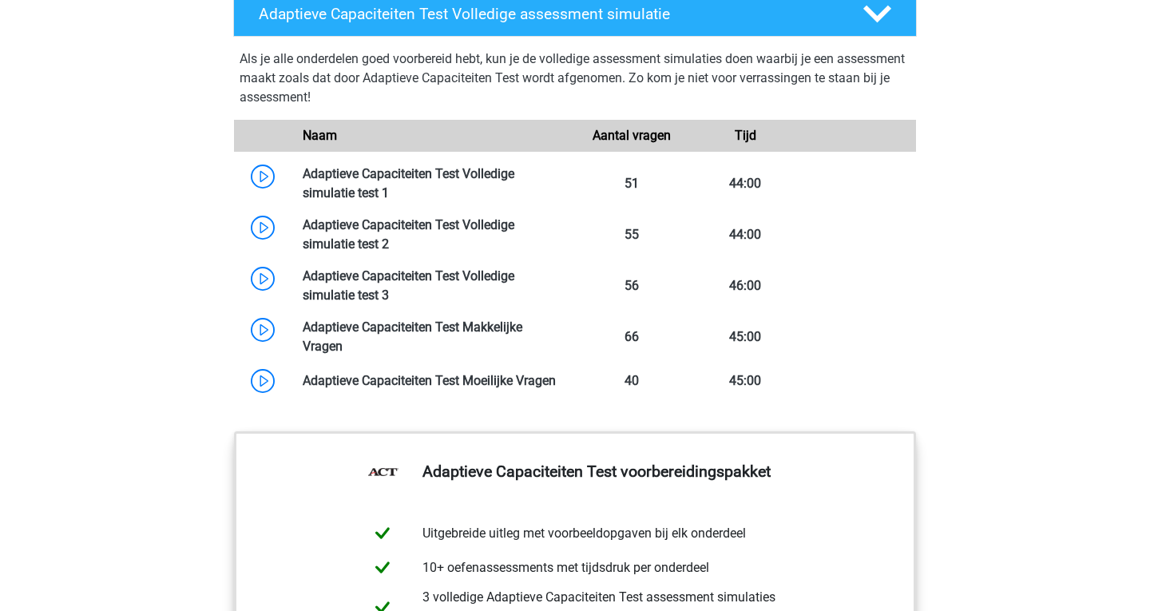
scroll to position [1527, 0]
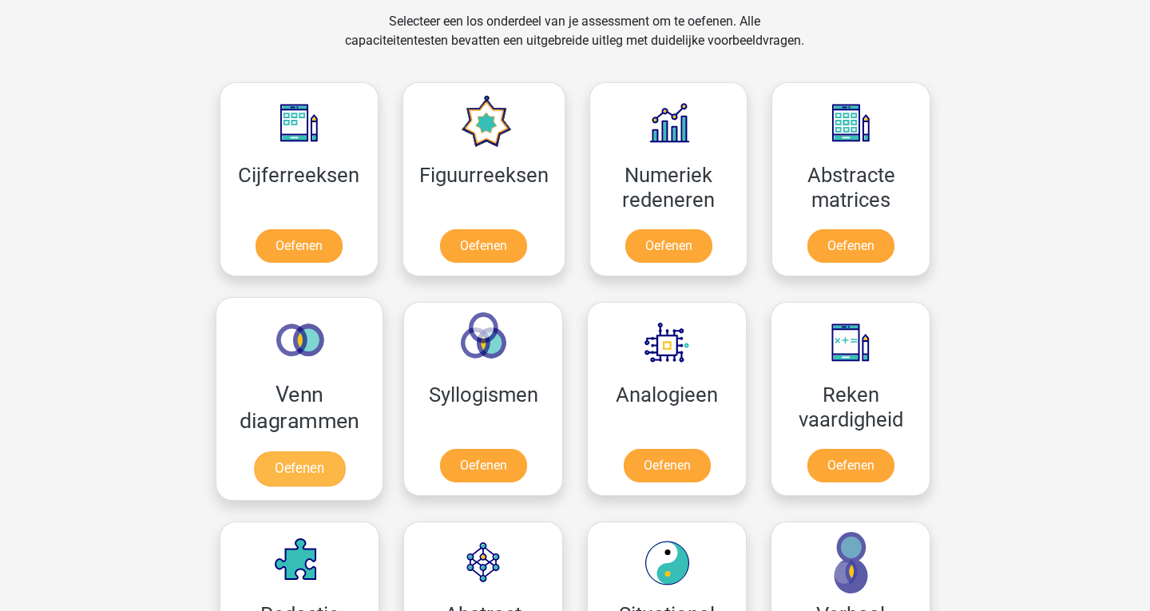
scroll to position [516, 0]
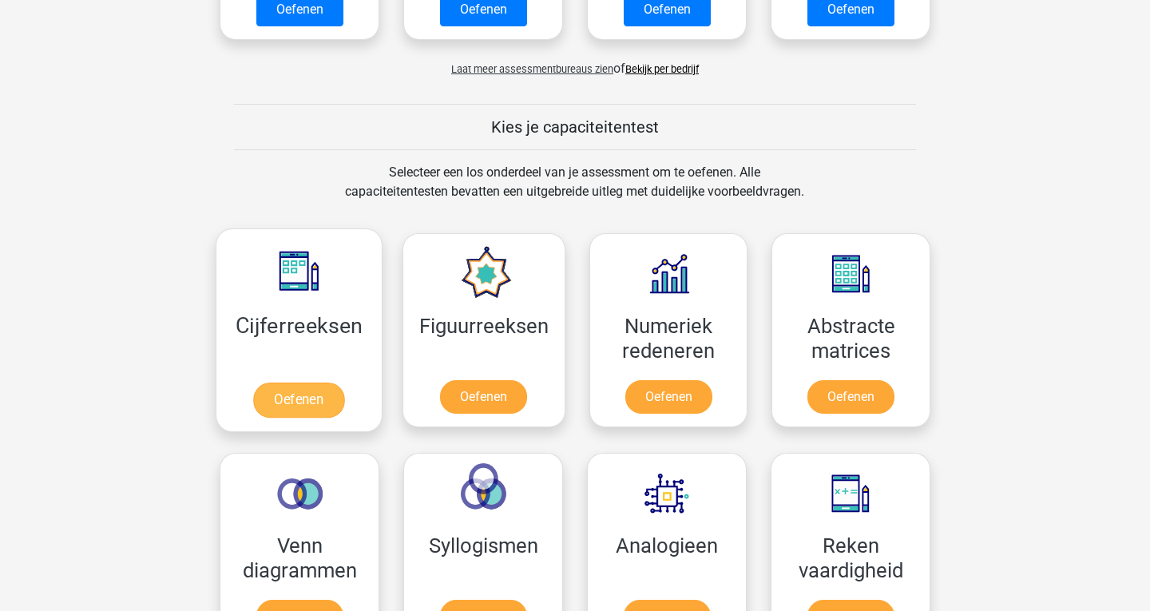
click at [321, 383] on link "Oefenen" at bounding box center [298, 400] width 91 height 35
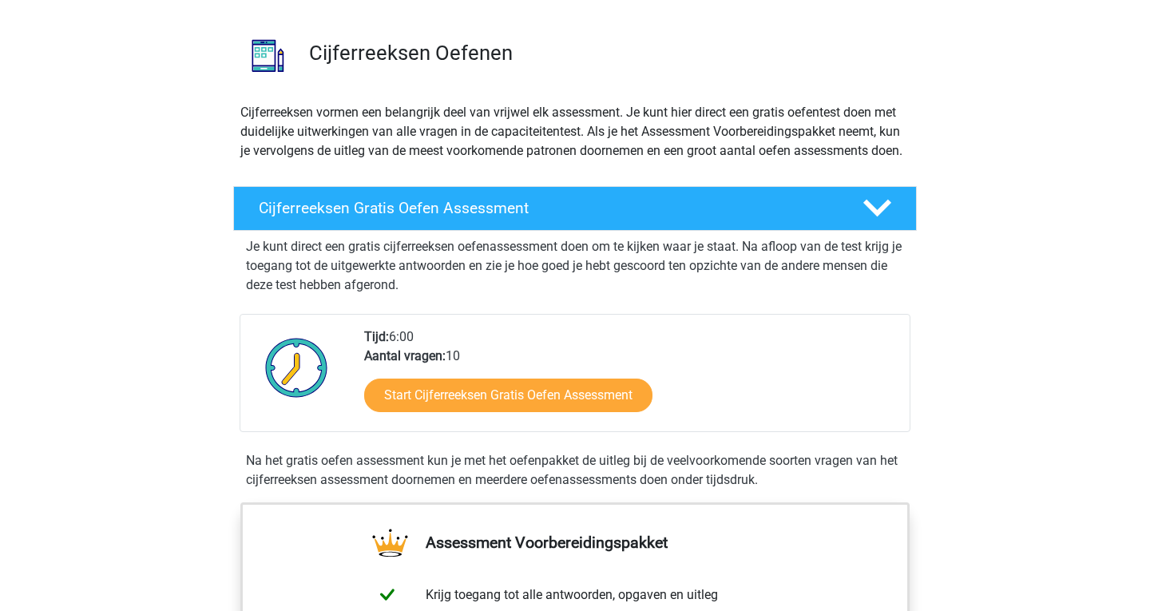
scroll to position [240, 0]
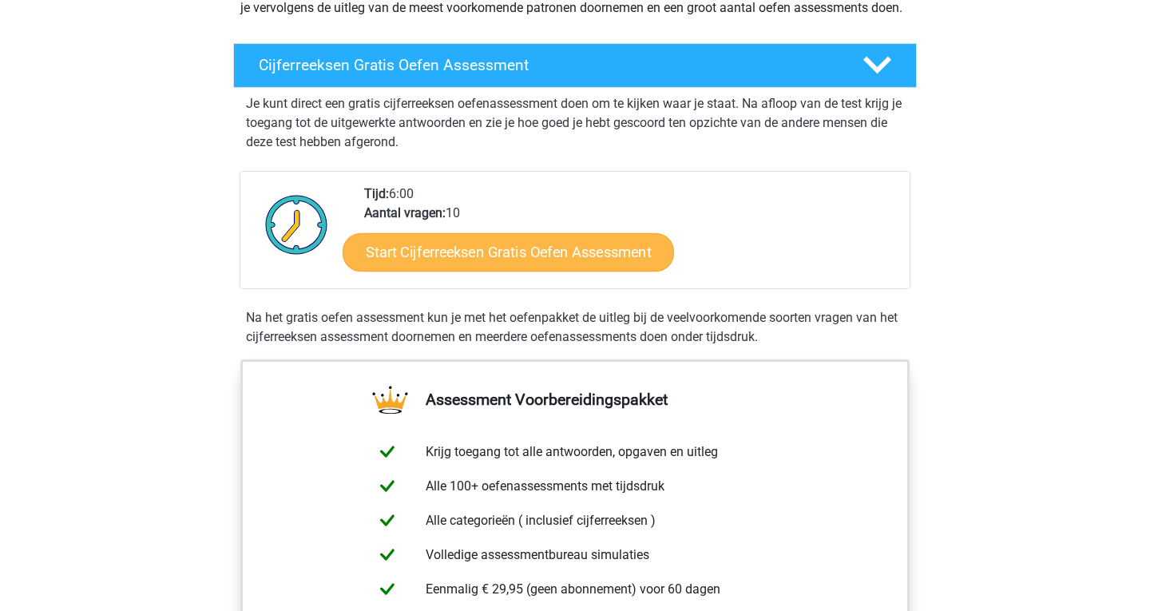
click at [498, 271] on link "Start Cijferreeksen Gratis Oefen Assessment" at bounding box center [509, 251] width 332 height 38
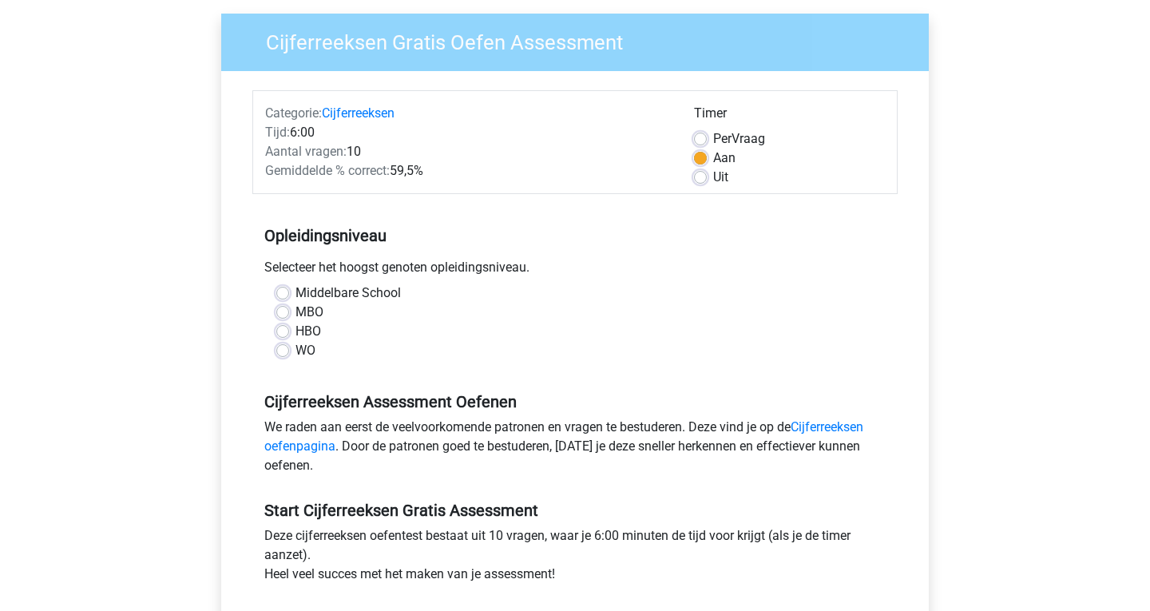
scroll to position [201, 0]
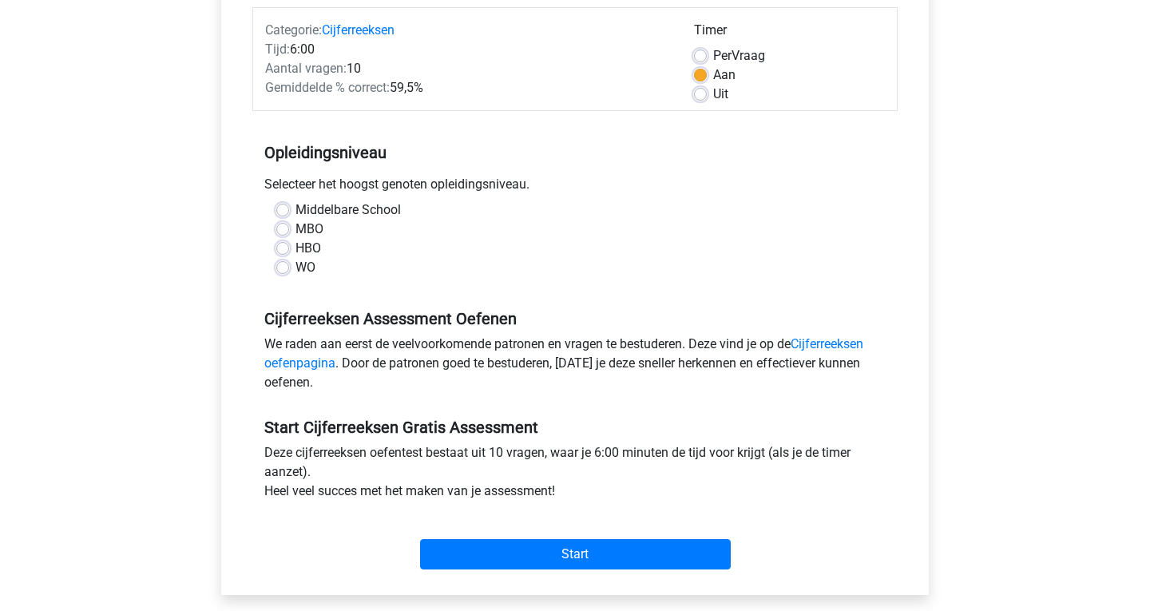
click at [296, 229] on label "MBO" at bounding box center [310, 229] width 28 height 19
click at [279, 229] on input "MBO" at bounding box center [282, 228] width 13 height 16
radio input "true"
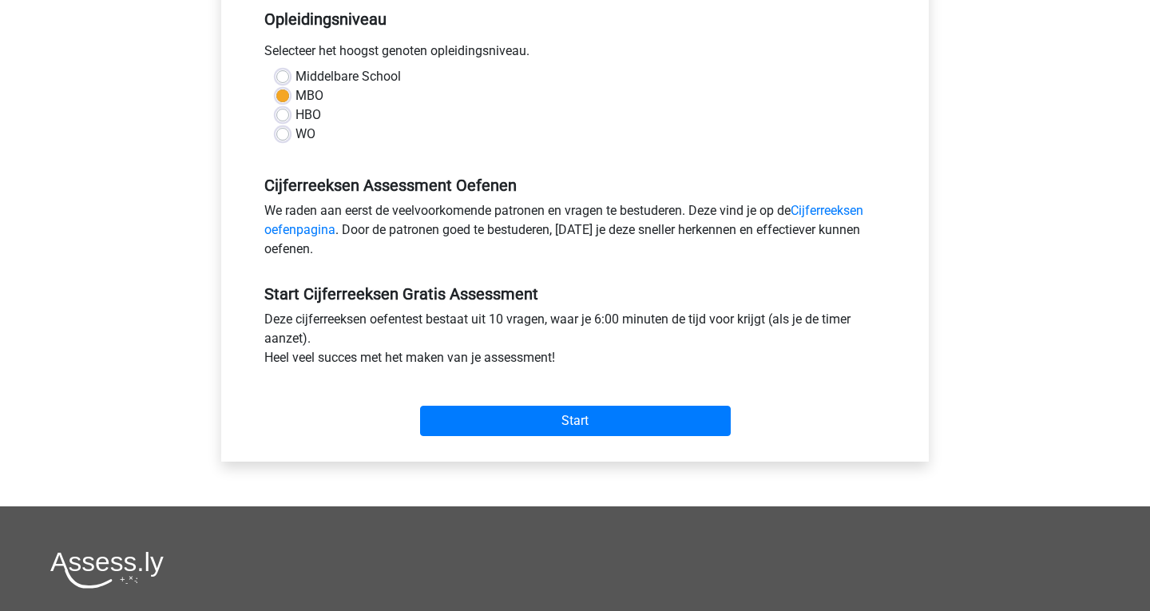
scroll to position [402, 0]
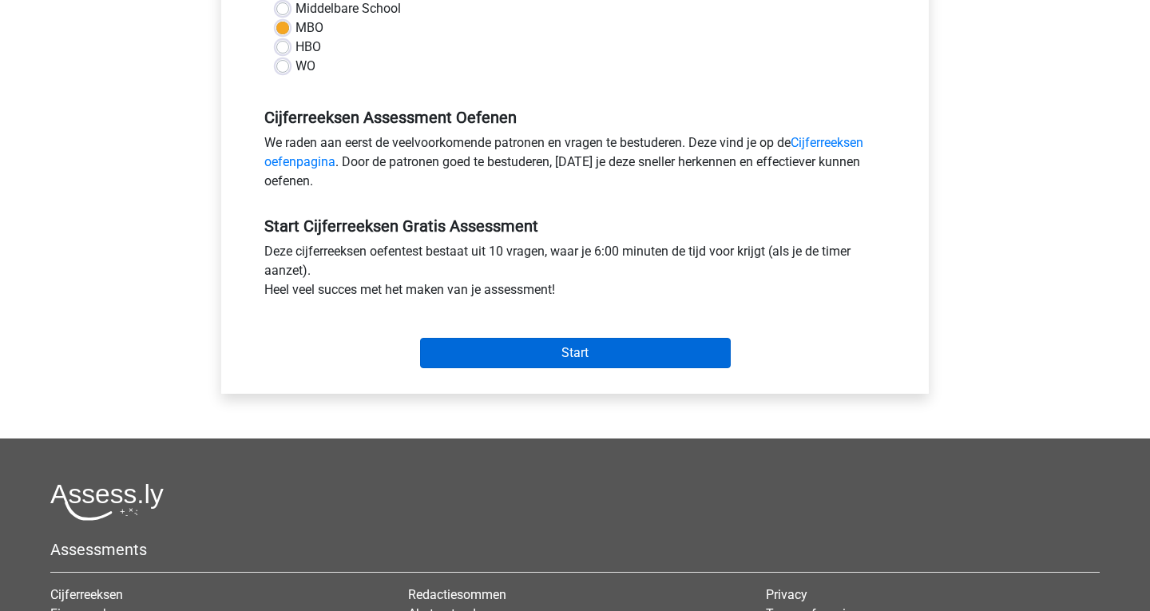
click at [559, 352] on input "Start" at bounding box center [575, 353] width 311 height 30
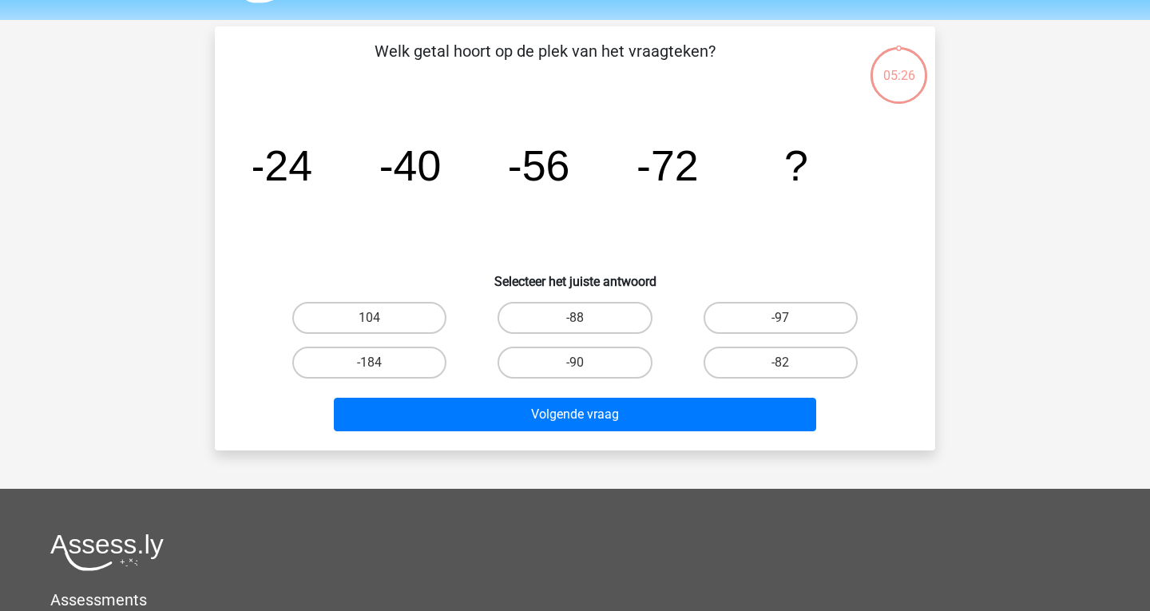
scroll to position [45, 0]
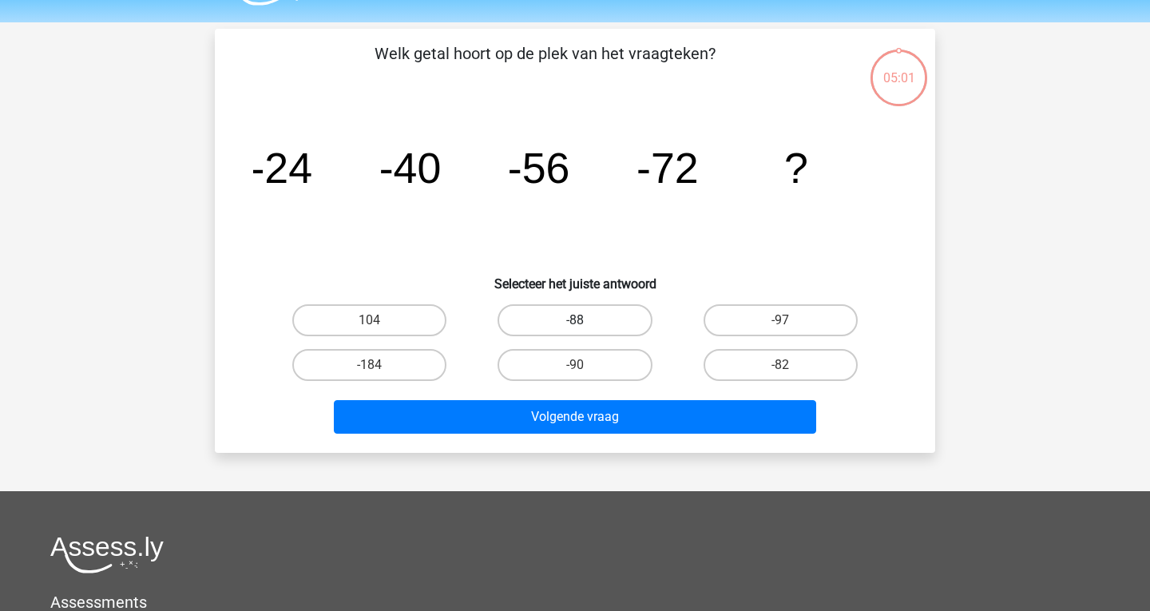
click at [589, 319] on label "-88" at bounding box center [575, 320] width 154 height 32
click at [586, 320] on input "-88" at bounding box center [580, 325] width 10 height 10
radio input "true"
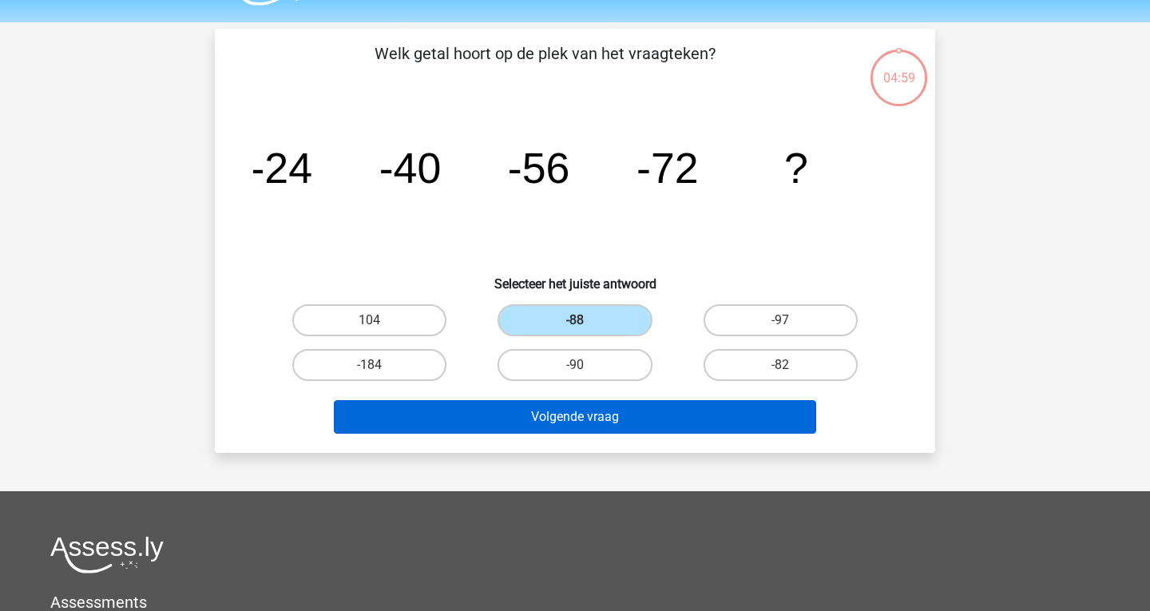
click at [628, 422] on button "Volgende vraag" at bounding box center [575, 417] width 483 height 34
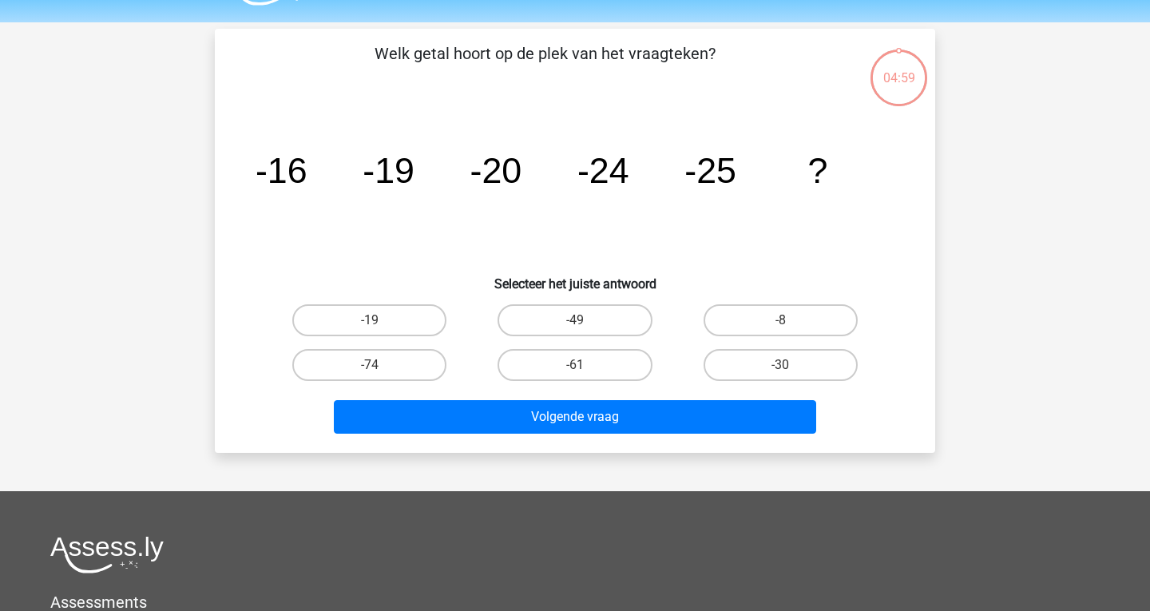
scroll to position [73, 0]
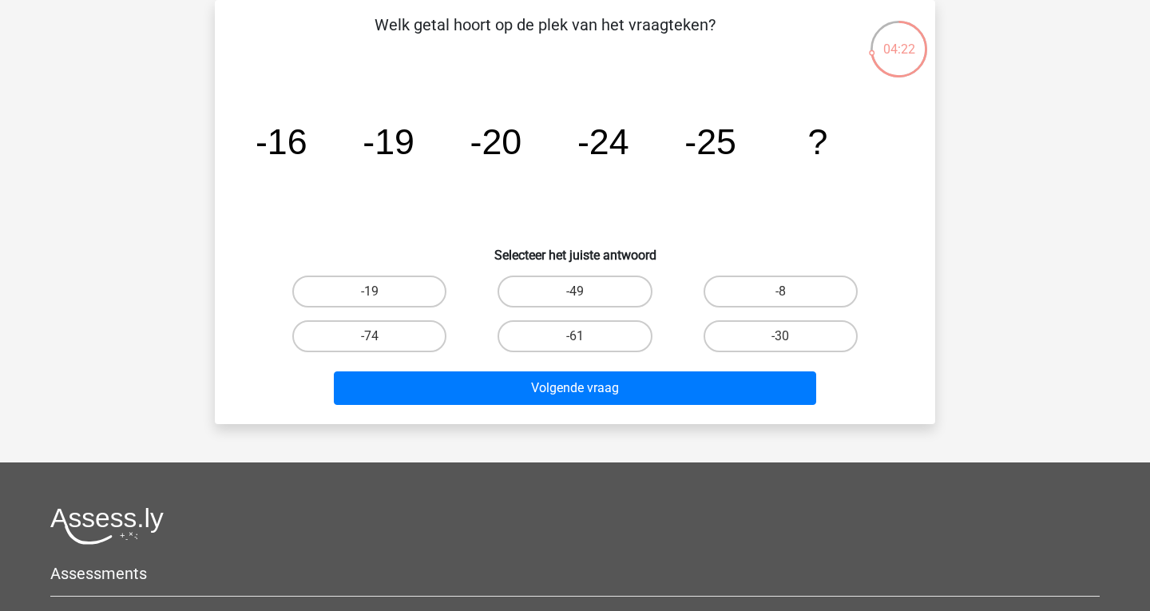
click at [786, 337] on input "-30" at bounding box center [786, 341] width 10 height 10
radio input "true"
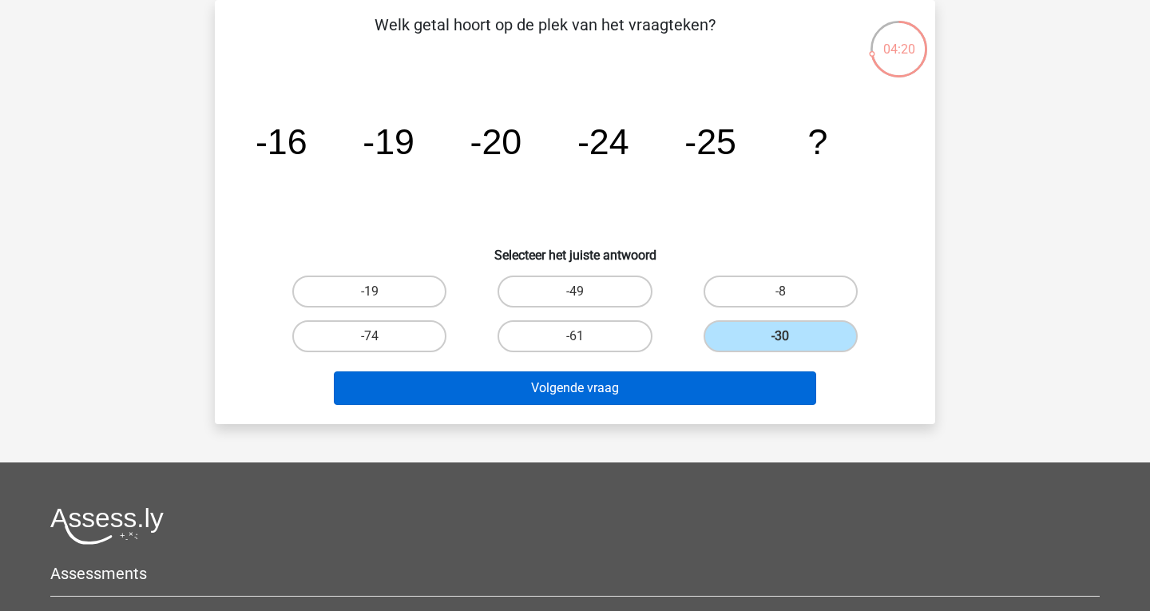
click at [628, 386] on button "Volgende vraag" at bounding box center [575, 388] width 483 height 34
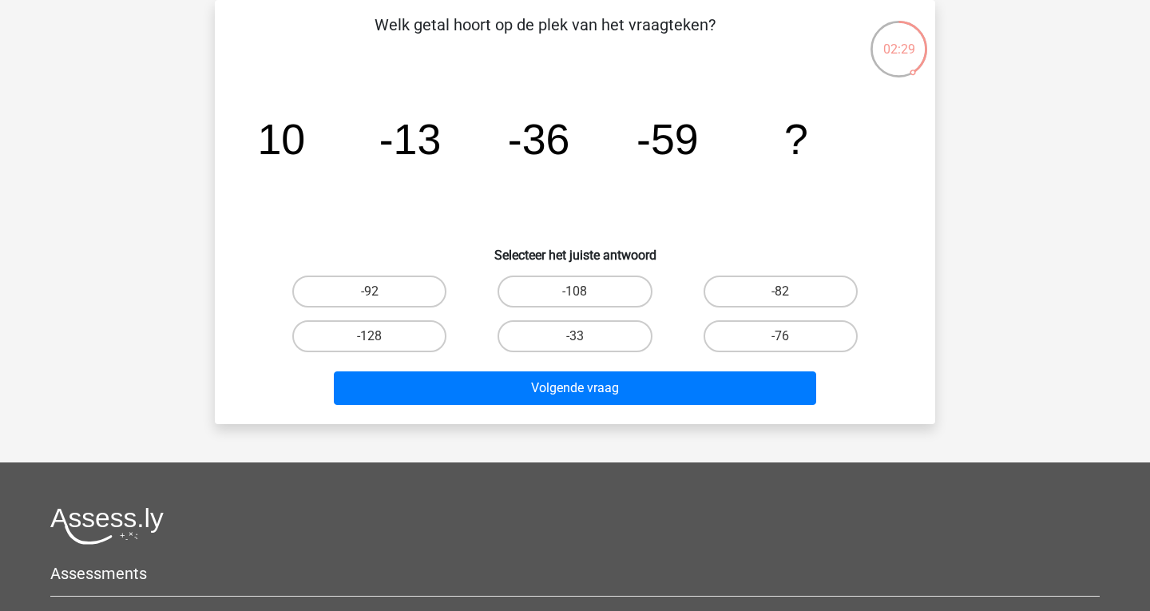
click at [787, 292] on input "-82" at bounding box center [786, 297] width 10 height 10
radio input "true"
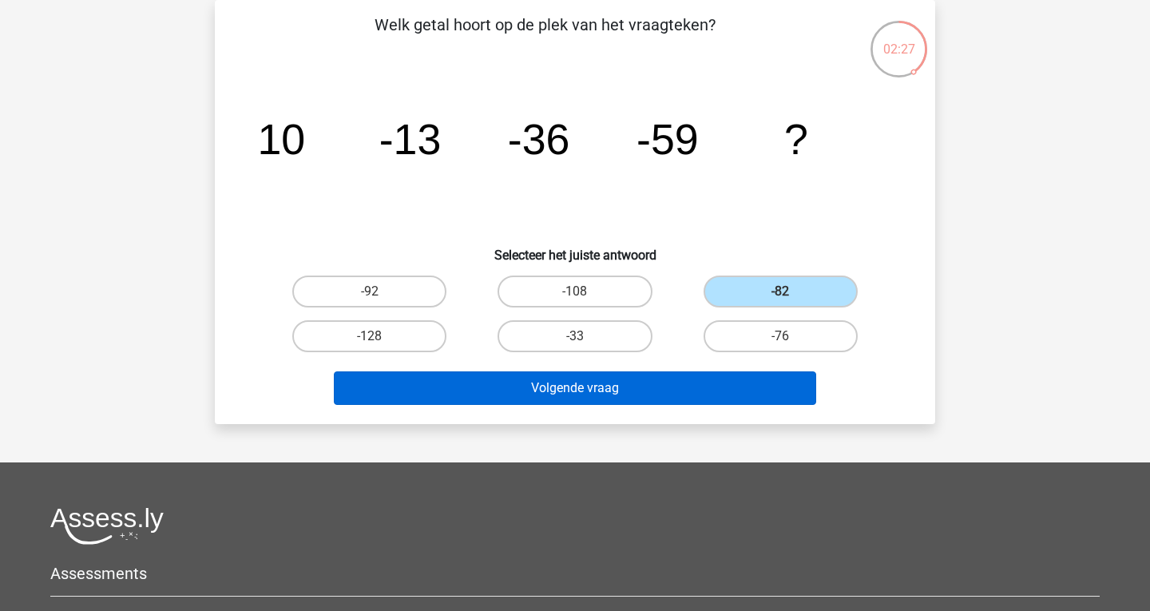
click at [629, 395] on button "Volgende vraag" at bounding box center [575, 388] width 483 height 34
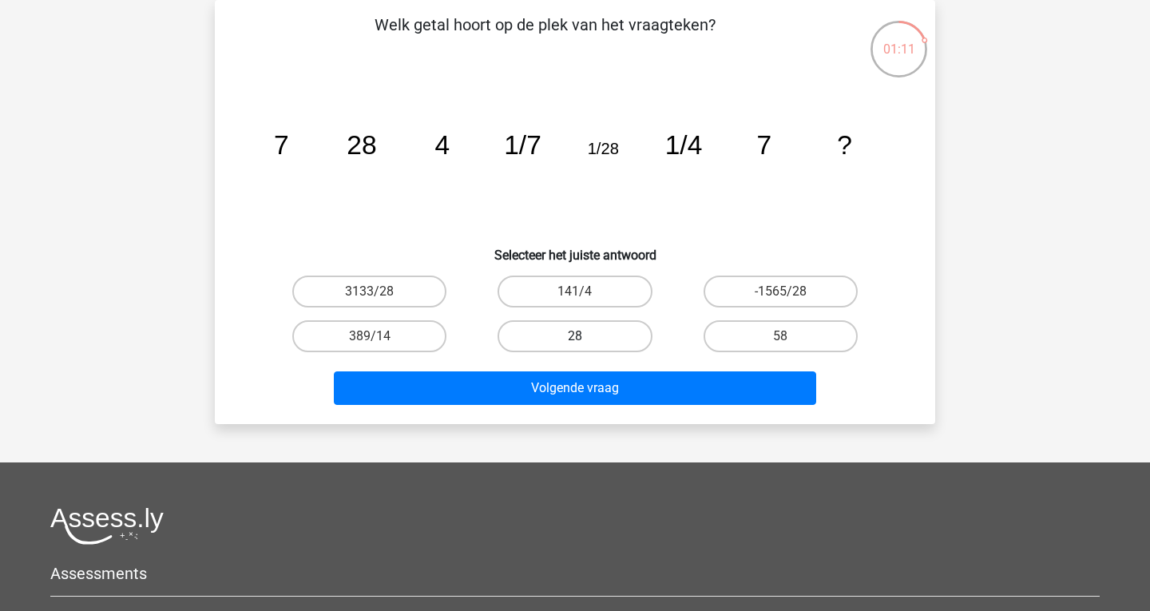
click at [568, 343] on label "28" at bounding box center [575, 336] width 154 height 32
click at [575, 343] on input "28" at bounding box center [580, 341] width 10 height 10
radio input "true"
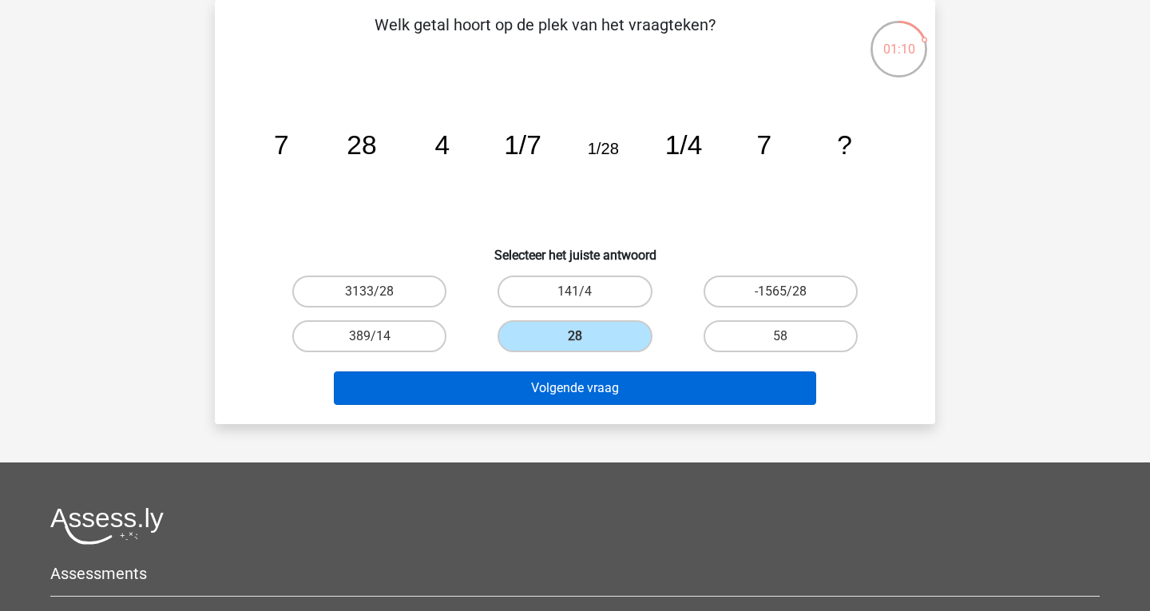
click at [578, 390] on button "Volgende vraag" at bounding box center [575, 388] width 483 height 34
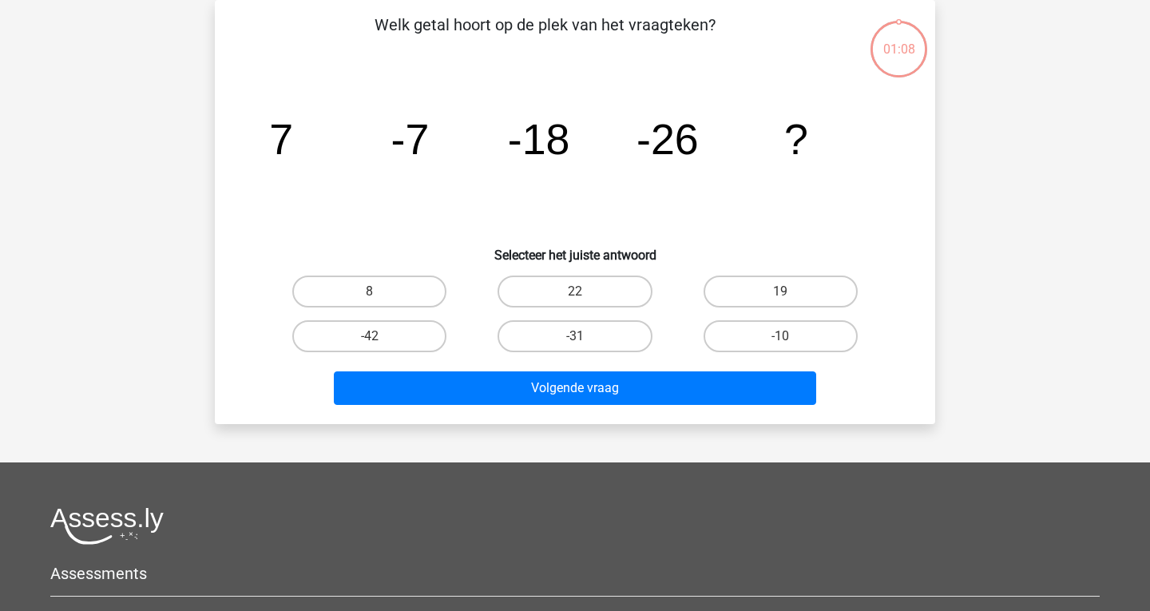
scroll to position [70, 0]
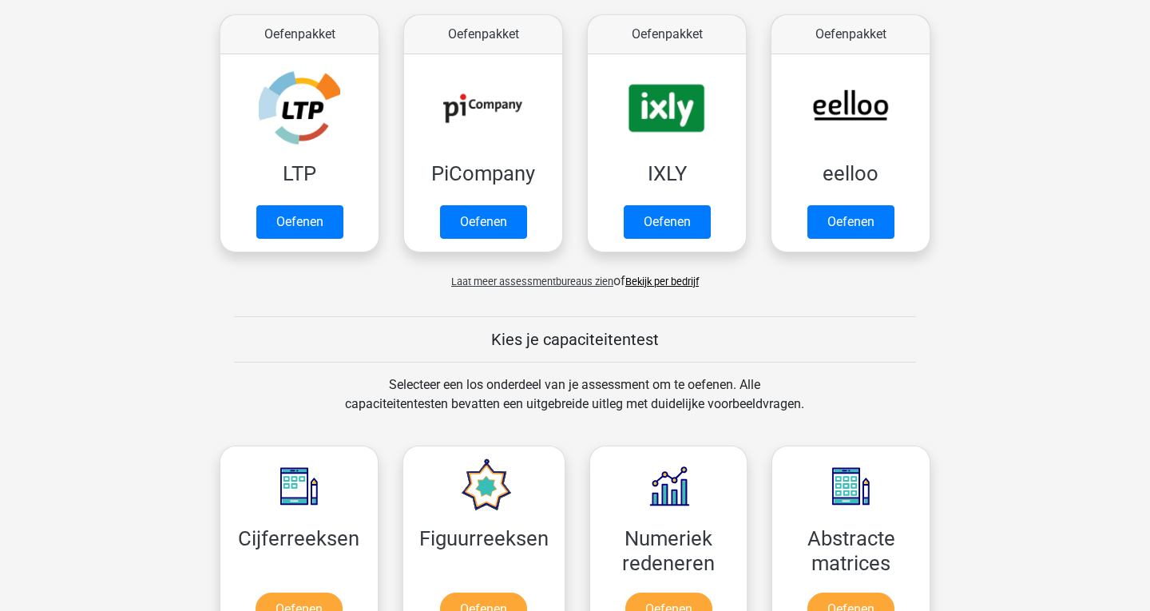
scroll to position [6, 0]
